Goal: Task Accomplishment & Management: Manage account settings

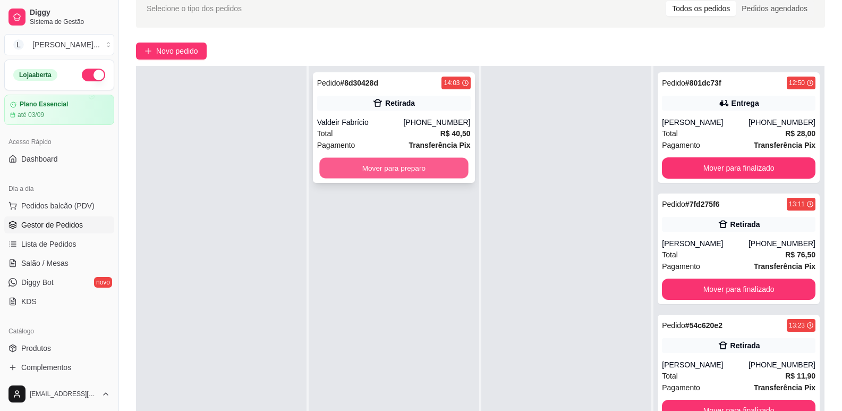
click at [394, 165] on button "Mover para preparo" at bounding box center [393, 168] width 149 height 21
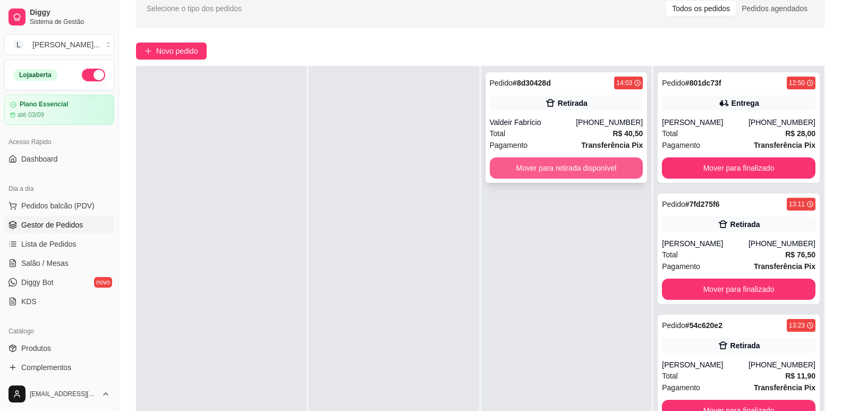
click at [522, 169] on button "Mover para retirada disponível" at bounding box center [567, 167] width 154 height 21
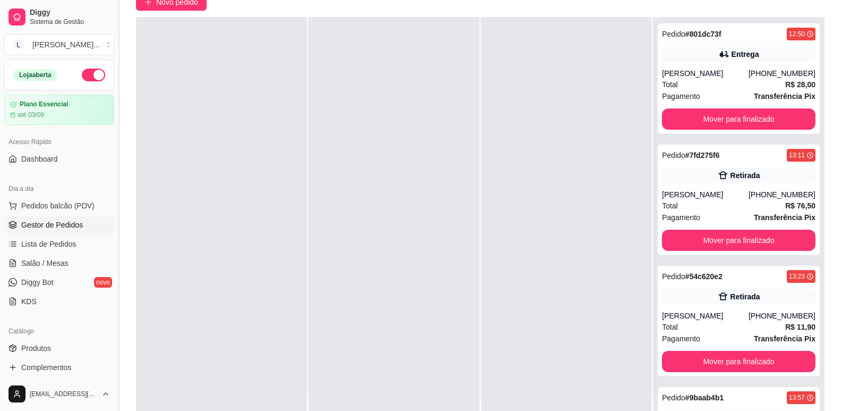
scroll to position [162, 0]
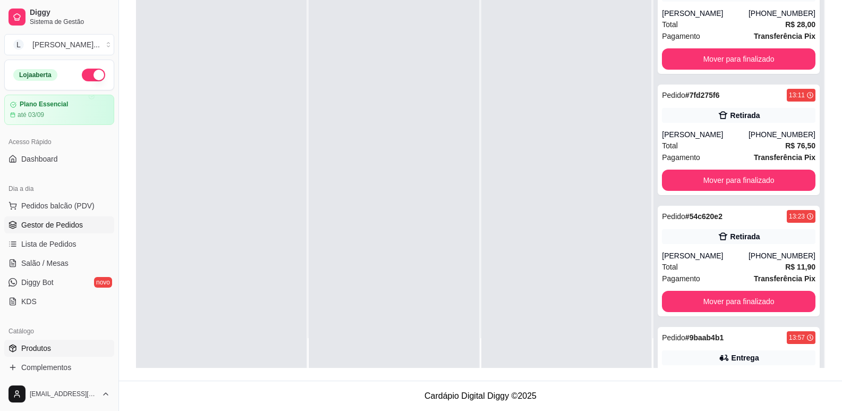
click at [33, 343] on span "Produtos" at bounding box center [36, 348] width 30 height 11
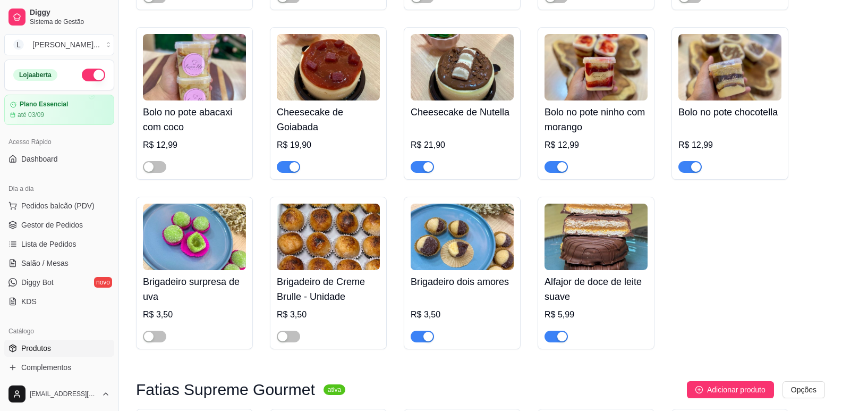
scroll to position [1063, 0]
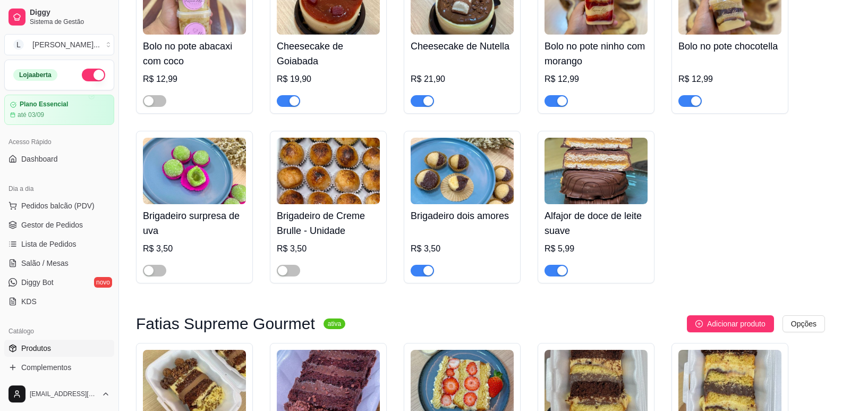
click at [692, 104] on div "button" at bounding box center [696, 101] width 10 height 10
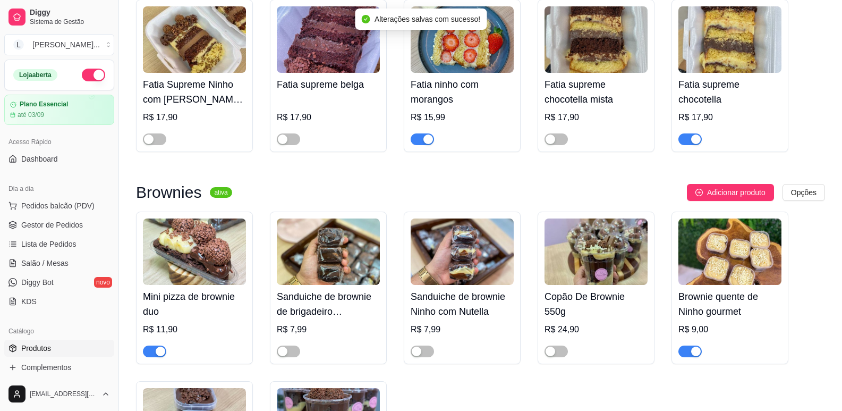
scroll to position [1488, 0]
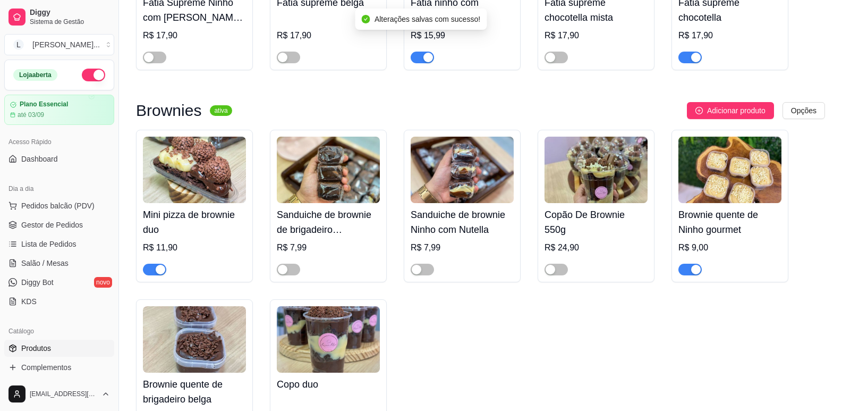
click at [426, 61] on div "button" at bounding box center [429, 58] width 10 height 10
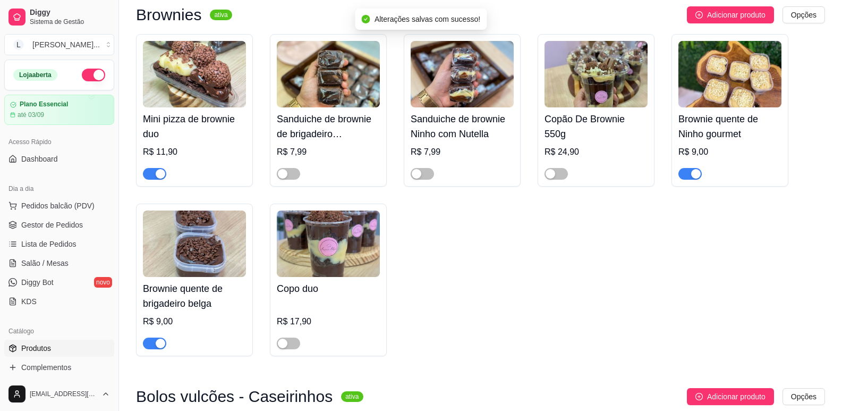
scroll to position [1594, 0]
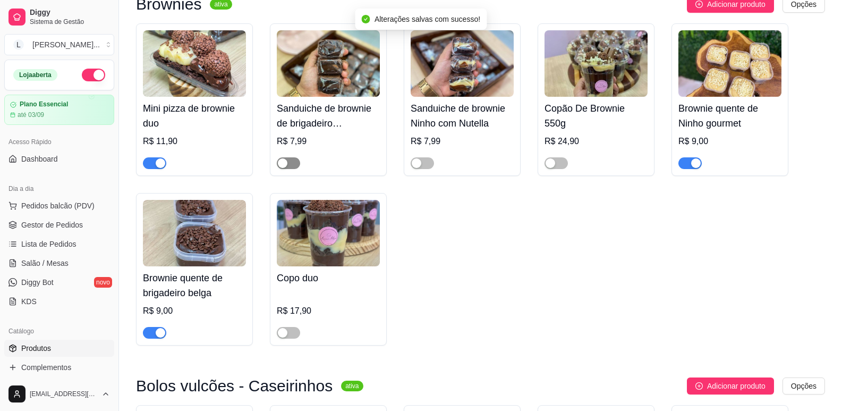
click at [292, 169] on span "button" at bounding box center [288, 163] width 23 height 12
click at [425, 169] on span "button" at bounding box center [422, 163] width 23 height 12
click at [287, 336] on div "button" at bounding box center [283, 333] width 10 height 10
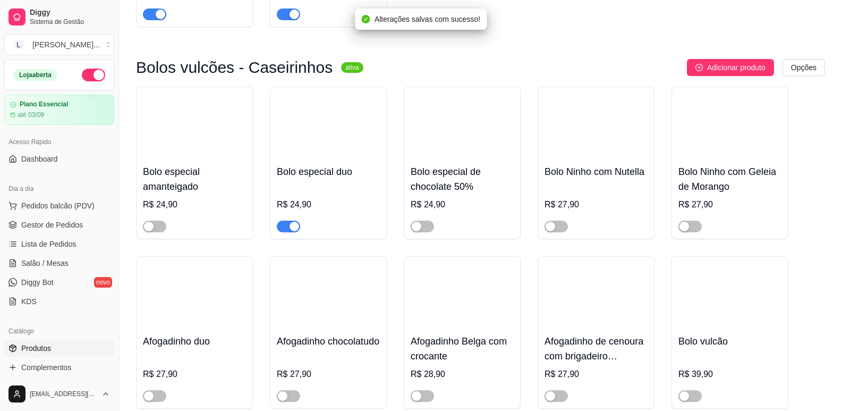
scroll to position [1913, 0]
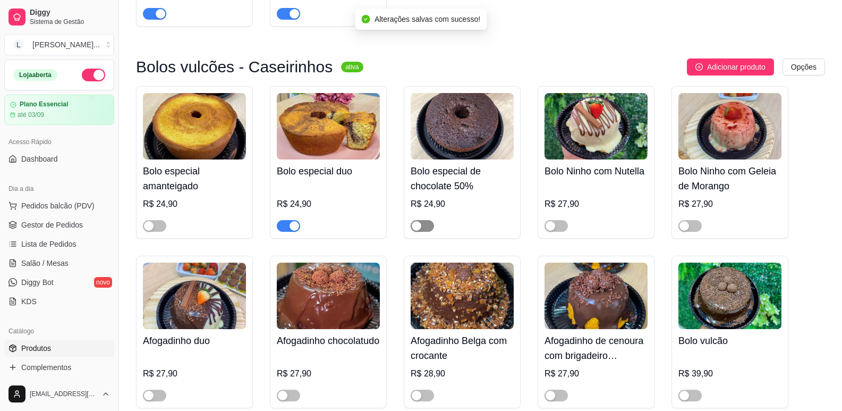
click at [418, 231] on div "button" at bounding box center [417, 226] width 10 height 10
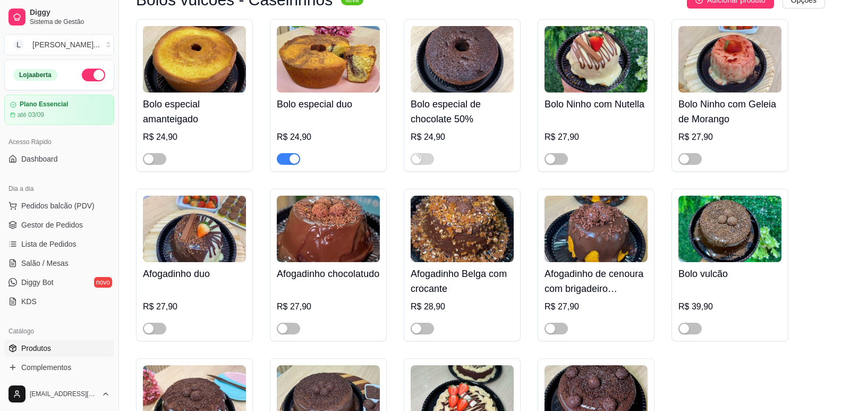
scroll to position [2019, 0]
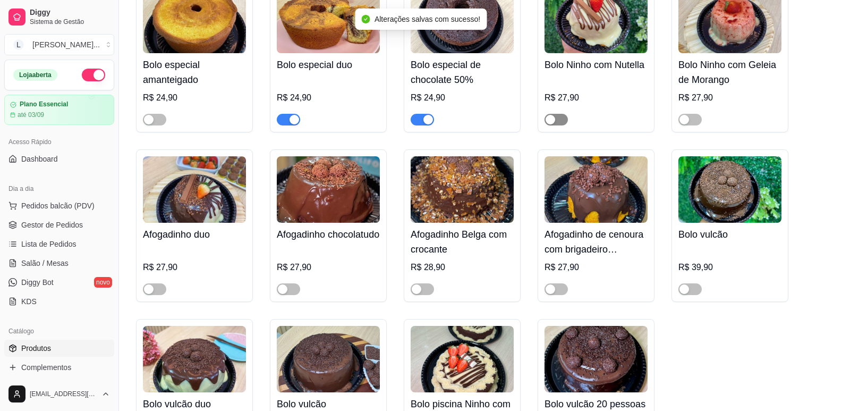
click at [557, 125] on span "button" at bounding box center [556, 120] width 23 height 12
click at [693, 125] on span "button" at bounding box center [690, 120] width 23 height 12
click at [166, 293] on span "button" at bounding box center [154, 289] width 23 height 12
click at [291, 294] on span "button" at bounding box center [288, 289] width 23 height 12
click at [419, 294] on div "button" at bounding box center [417, 289] width 10 height 10
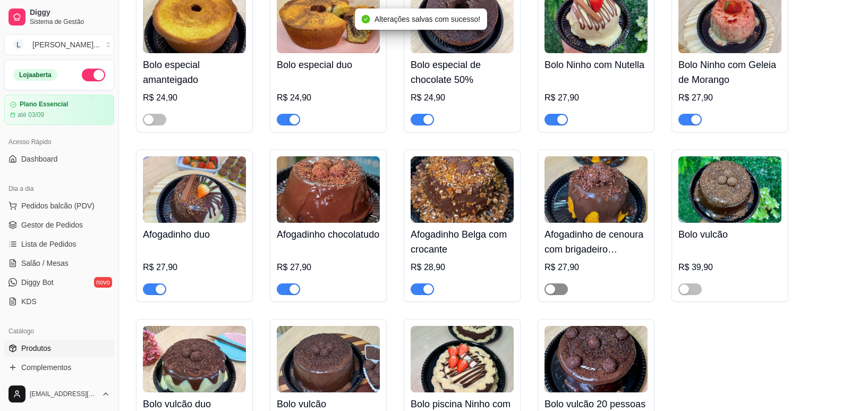
click at [559, 292] on span "button" at bounding box center [556, 289] width 23 height 12
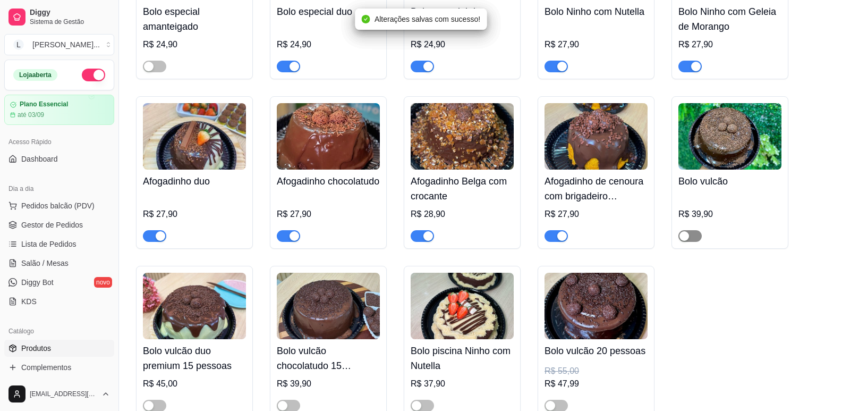
click at [694, 240] on span "button" at bounding box center [690, 236] width 23 height 12
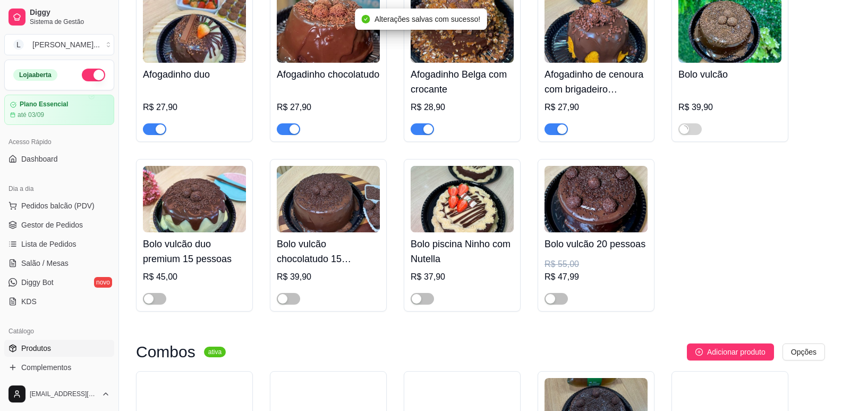
scroll to position [2232, 0]
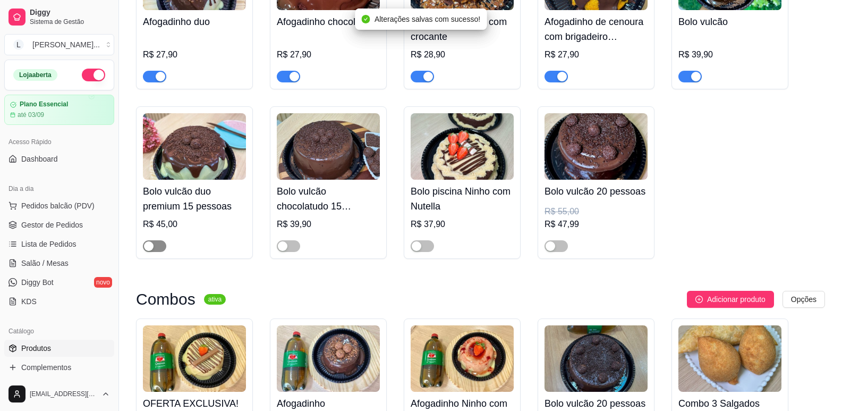
click at [158, 252] on span "button" at bounding box center [154, 246] width 23 height 12
click at [285, 251] on div "button" at bounding box center [283, 246] width 10 height 10
click at [421, 251] on span "button" at bounding box center [422, 246] width 23 height 12
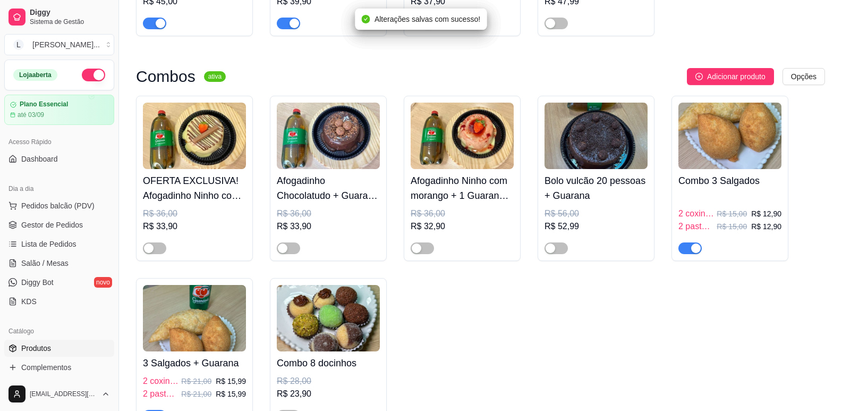
scroll to position [2551, 0]
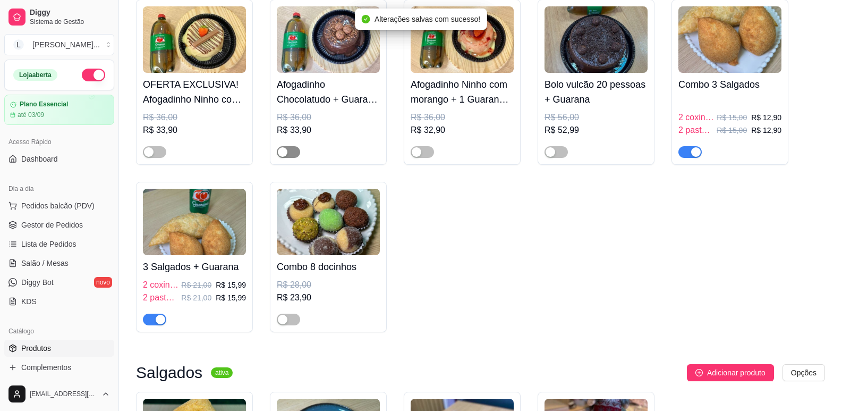
click at [287, 157] on div "button" at bounding box center [283, 152] width 10 height 10
drag, startPoint x: 156, startPoint y: 158, endPoint x: 272, endPoint y: 165, distance: 116.6
click at [155, 158] on span "button" at bounding box center [154, 152] width 23 height 12
click at [417, 157] on div "button" at bounding box center [417, 152] width 10 height 10
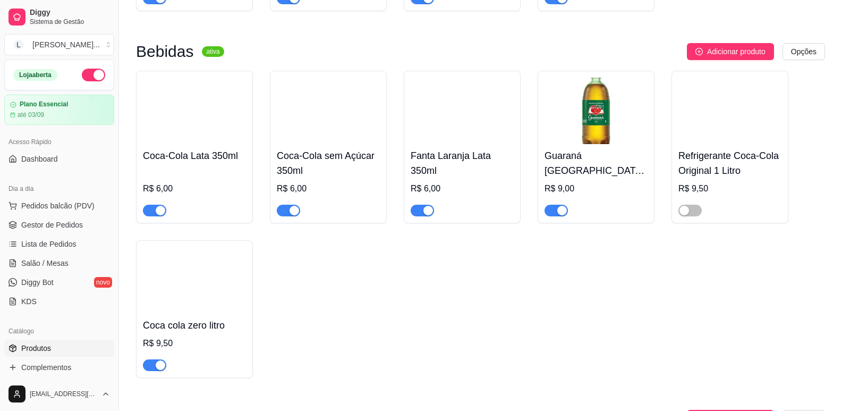
scroll to position [3029, 0]
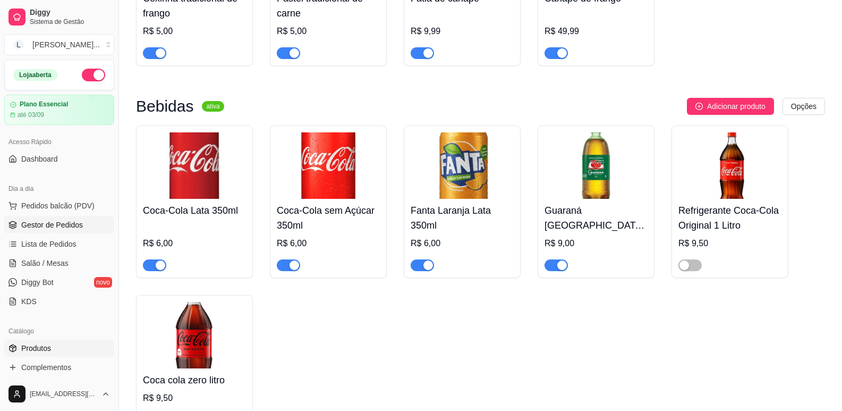
click at [55, 221] on span "Gestor de Pedidos" at bounding box center [52, 224] width 62 height 11
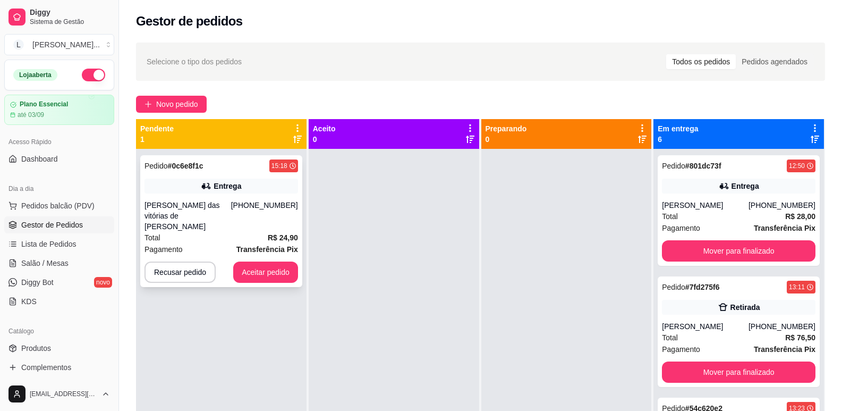
click at [214, 218] on div "[PERSON_NAME] das vitórias de [PERSON_NAME]" at bounding box center [188, 216] width 87 height 32
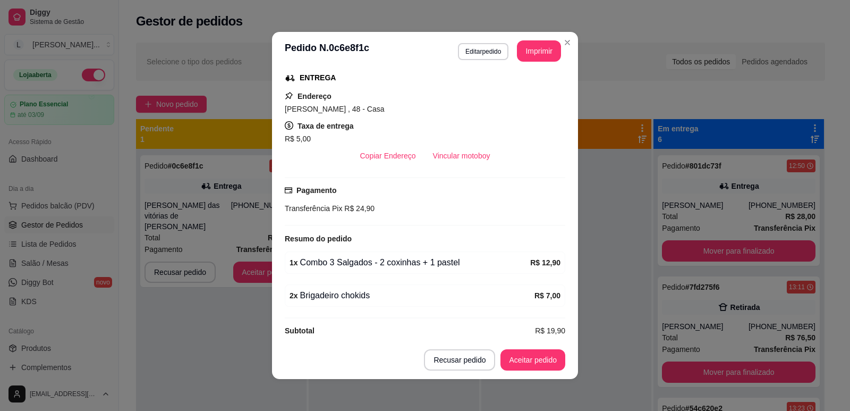
scroll to position [2, 0]
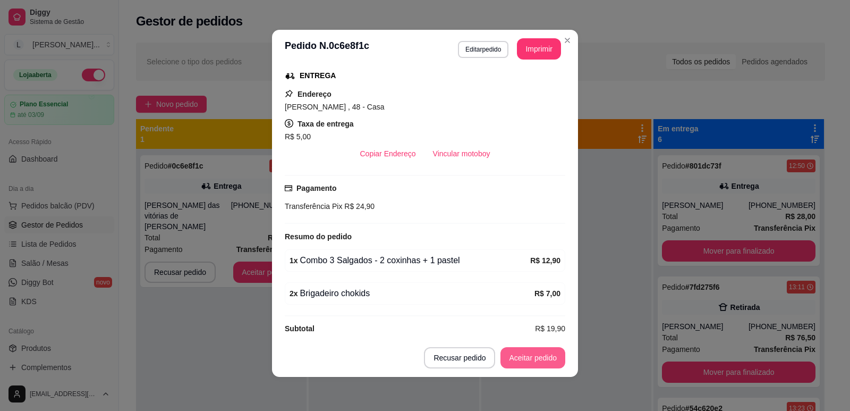
click at [527, 364] on button "Aceitar pedido" at bounding box center [533, 357] width 65 height 21
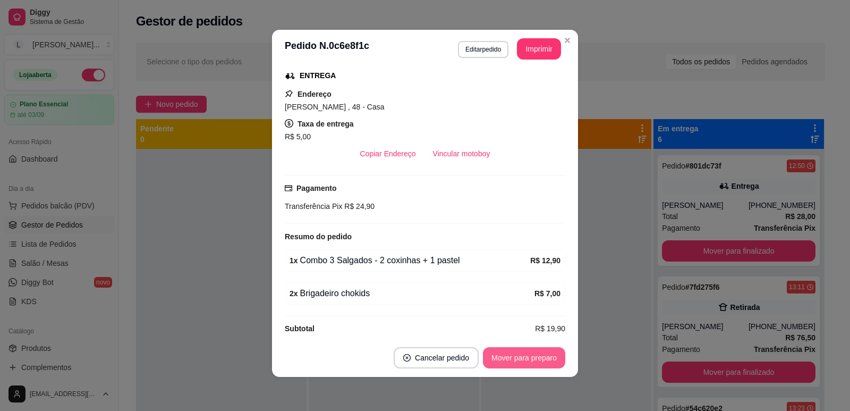
click at [497, 358] on button "Mover para preparo" at bounding box center [524, 357] width 82 height 21
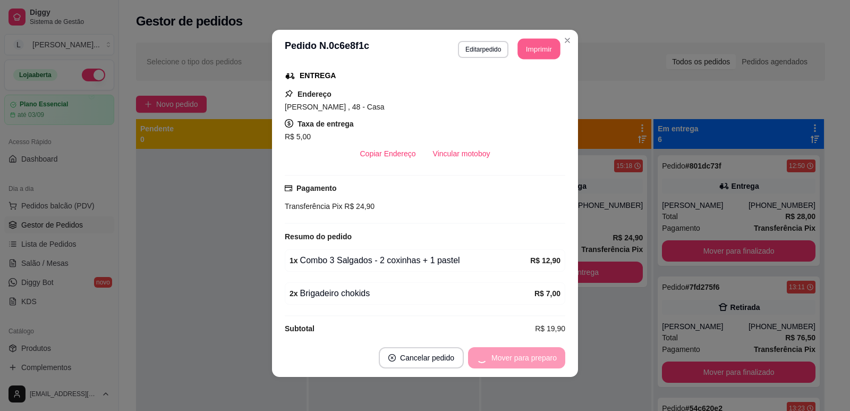
click at [530, 54] on button "Imprimir" at bounding box center [539, 49] width 43 height 21
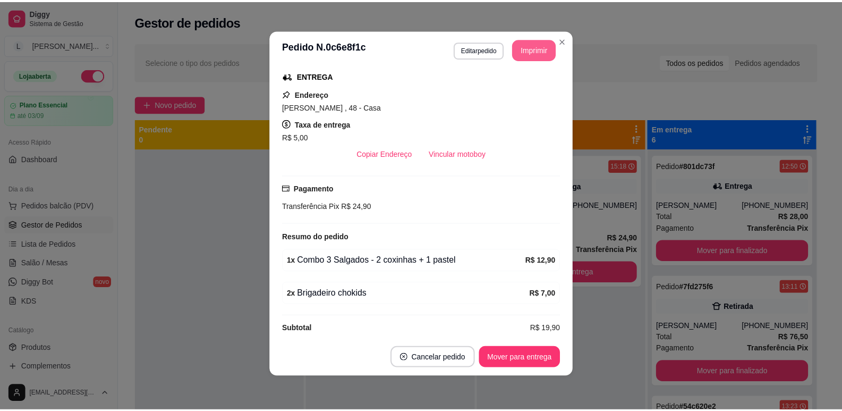
scroll to position [0, 0]
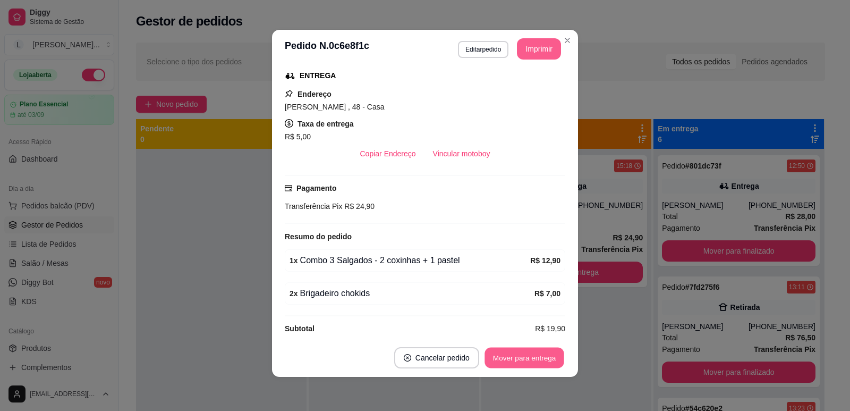
click at [508, 356] on button "Mover para entrega" at bounding box center [525, 358] width 80 height 21
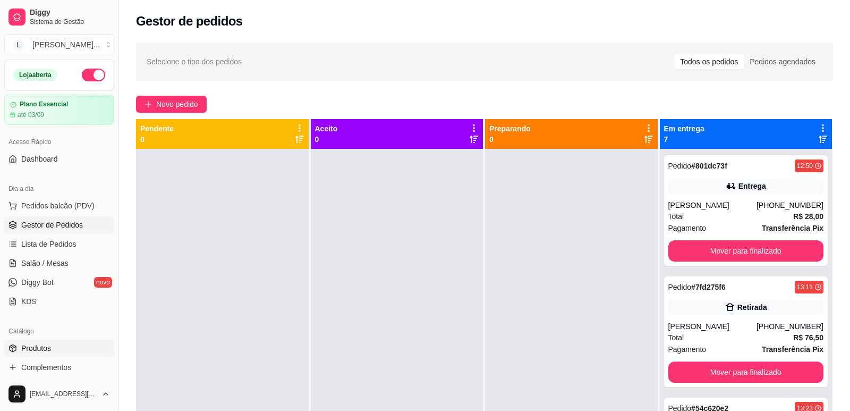
click at [65, 348] on link "Produtos" at bounding box center [59, 348] width 110 height 17
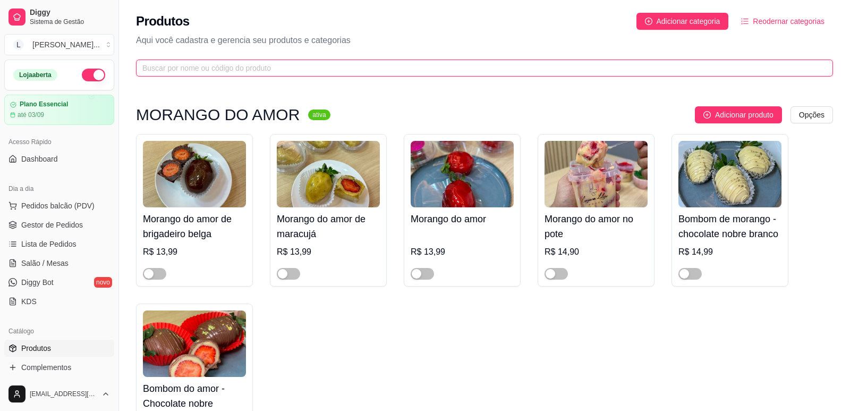
click at [225, 66] on input "text" at bounding box center [480, 68] width 676 height 12
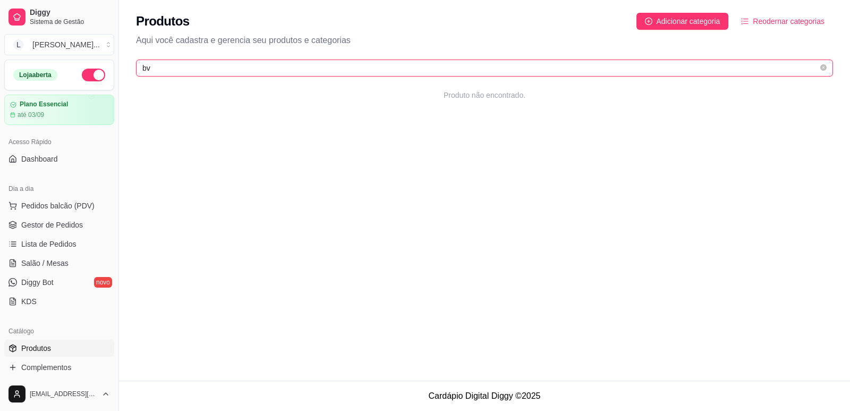
type input "b"
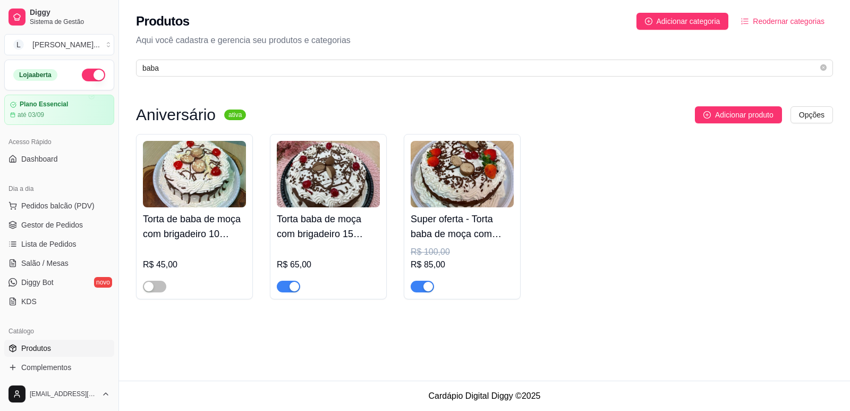
click at [290, 287] on div "button" at bounding box center [295, 287] width 10 height 10
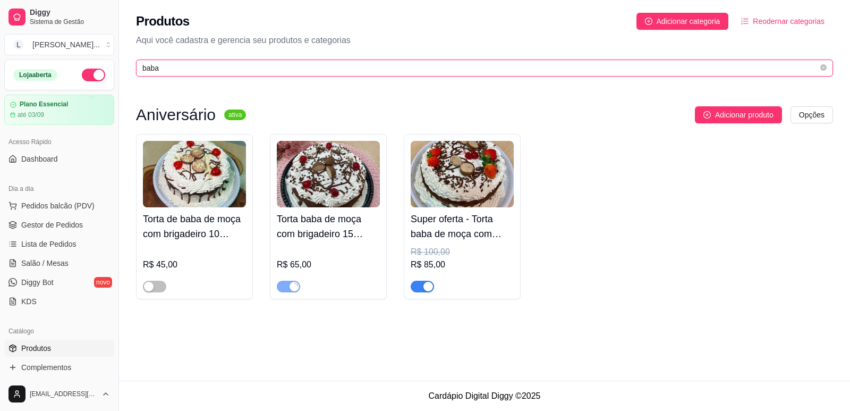
click at [176, 63] on input "baba" at bounding box center [480, 68] width 676 height 12
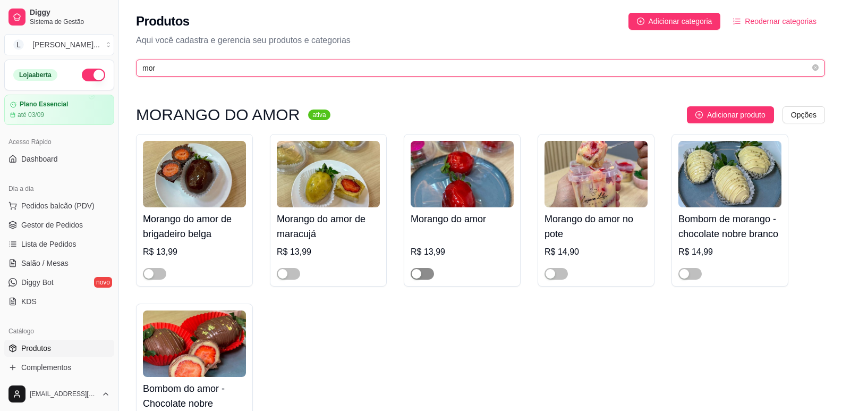
type input "mor"
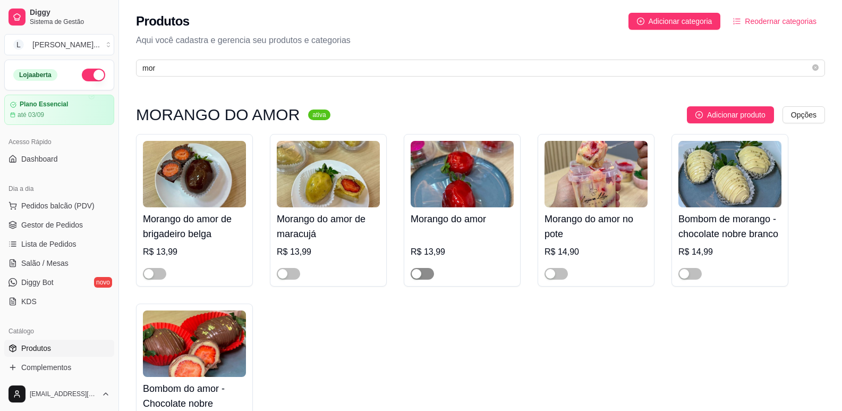
click at [426, 275] on span "button" at bounding box center [422, 274] width 23 height 12
